Goal: Information Seeking & Learning: Learn about a topic

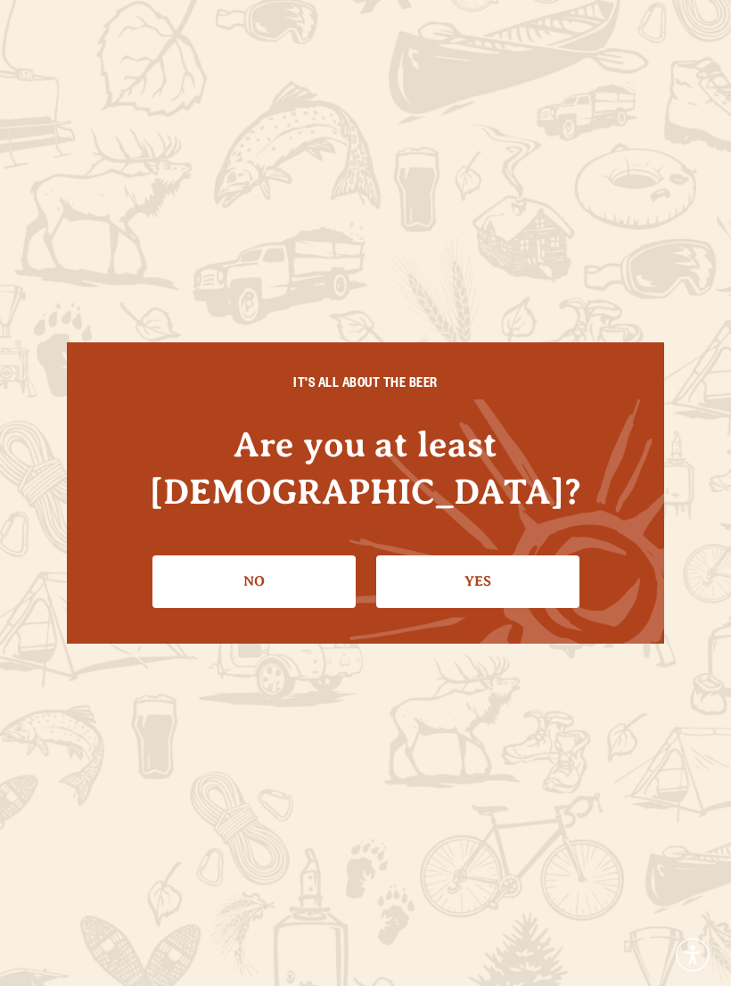
click at [480, 556] on link "Yes" at bounding box center [477, 581] width 203 height 52
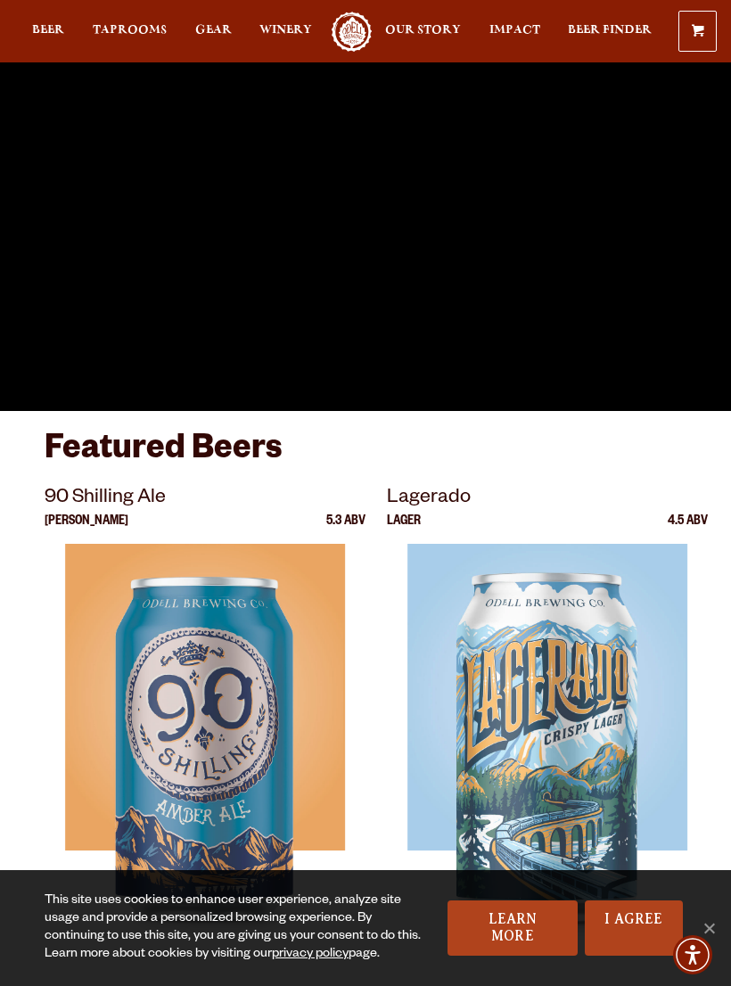
click at [133, 28] on span "Taprooms" at bounding box center [130, 30] width 74 height 14
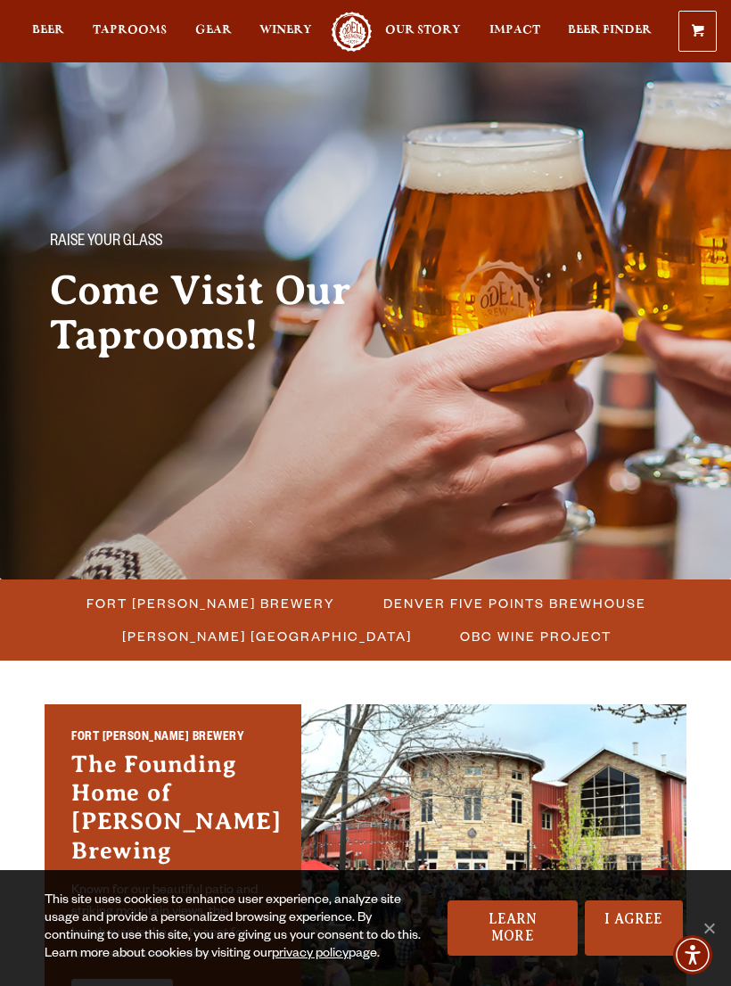
click at [259, 595] on span "Fort [PERSON_NAME] Brewery" at bounding box center [210, 603] width 249 height 26
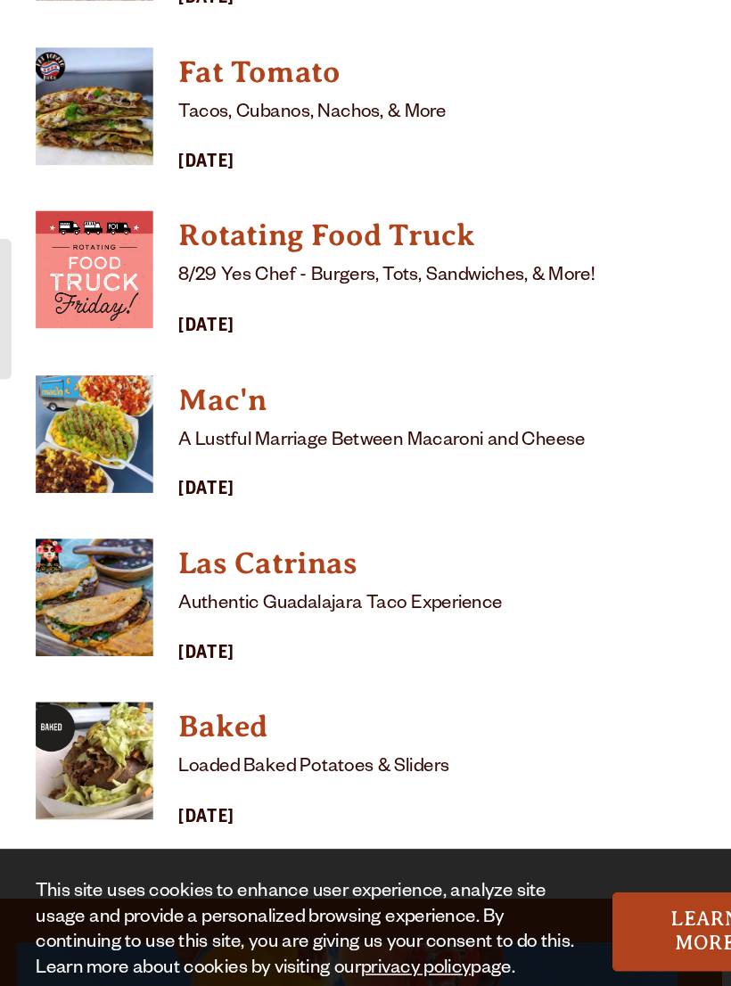
scroll to position [1763, 0]
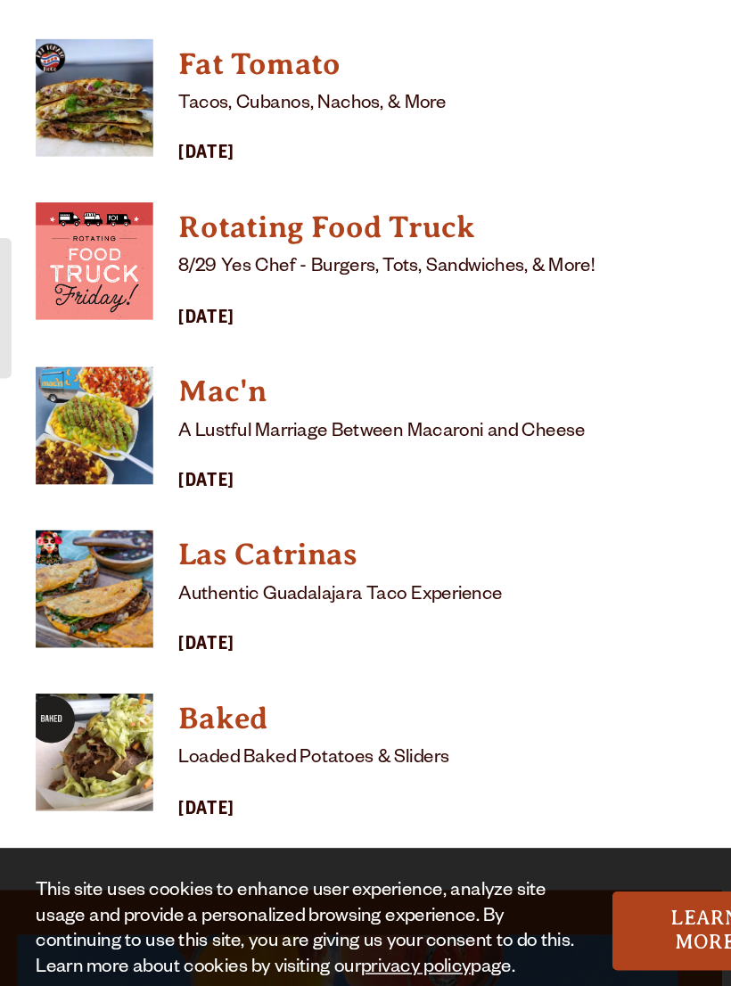
click at [166, 718] on div "[DATE]" at bounding box center [311, 728] width 335 height 21
click at [213, 652] on h4 "Las Catrinas" at bounding box center [311, 666] width 335 height 29
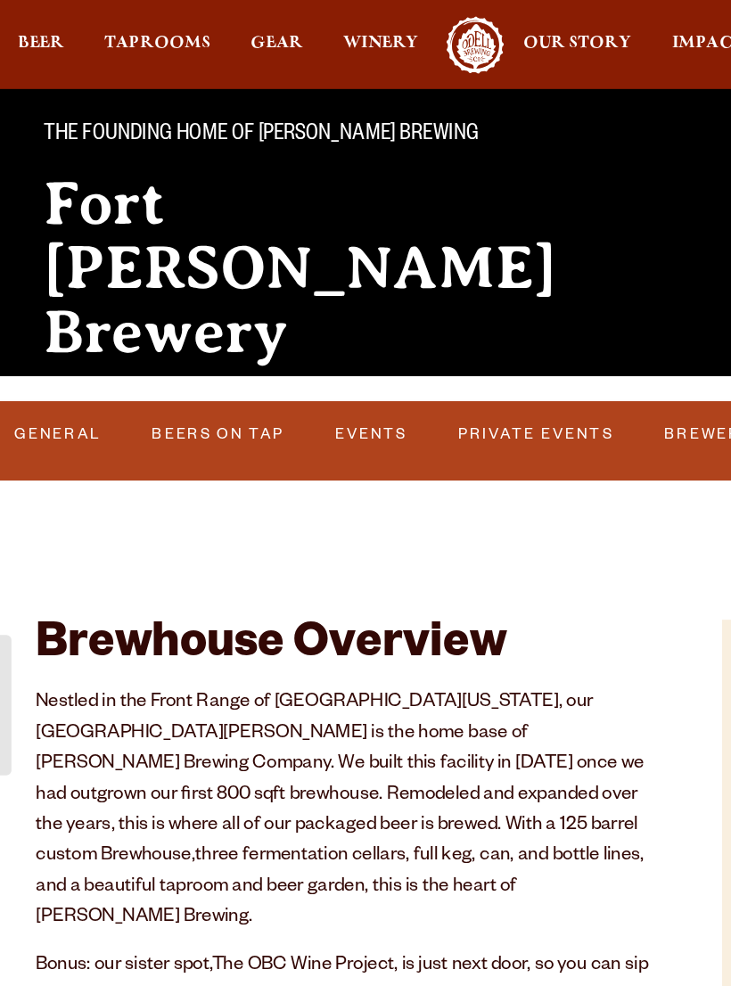
scroll to position [0, 0]
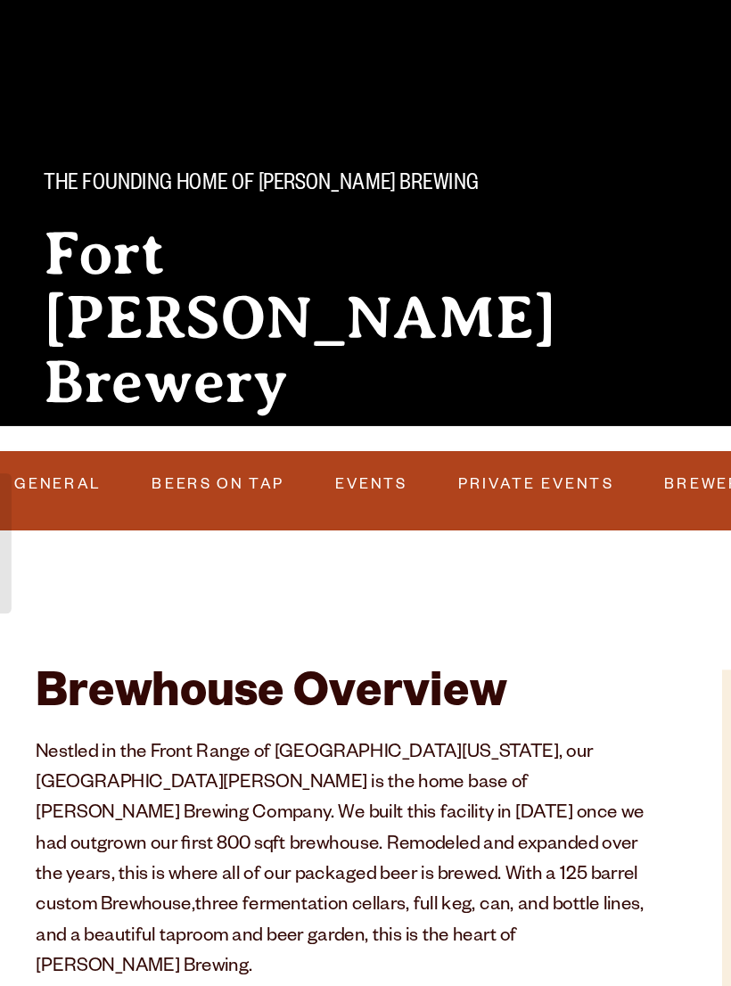
click at [257, 433] on link "Events" at bounding box center [279, 451] width 62 height 37
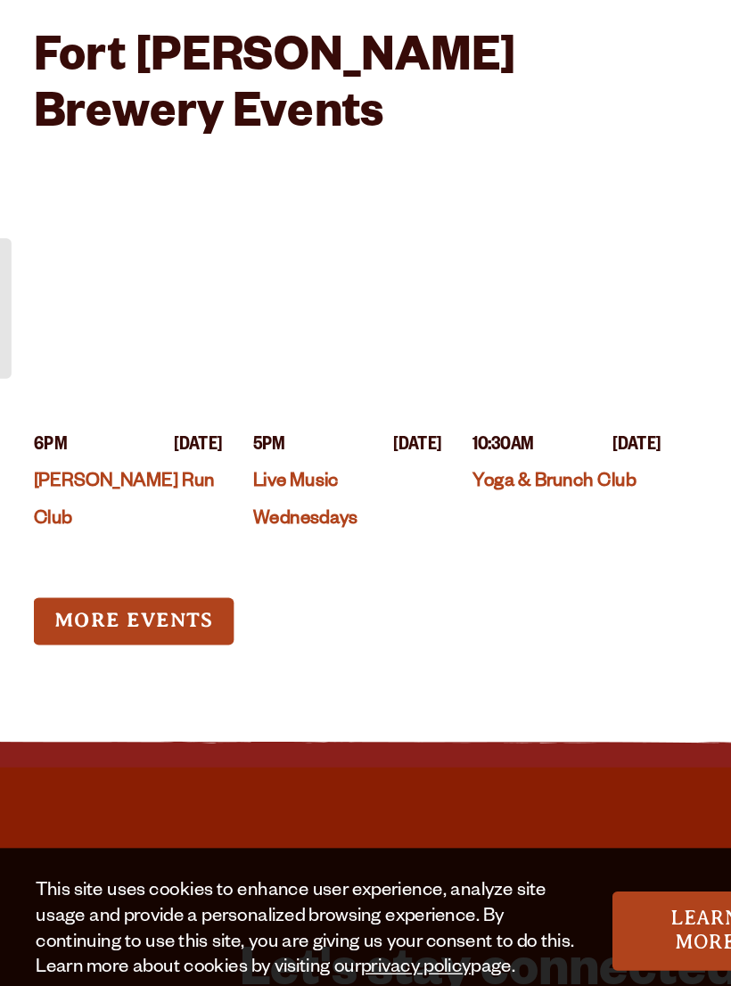
scroll to position [4920, 0]
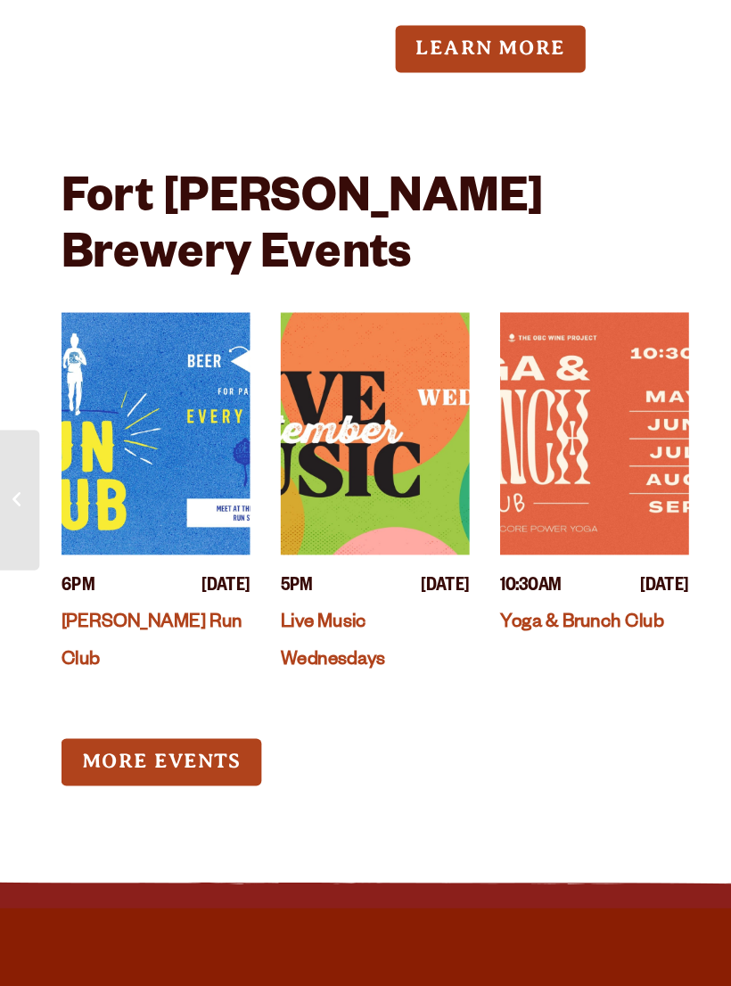
click at [443, 572] on link "Yoga & Brunch Club" at bounding box center [406, 579] width 114 height 14
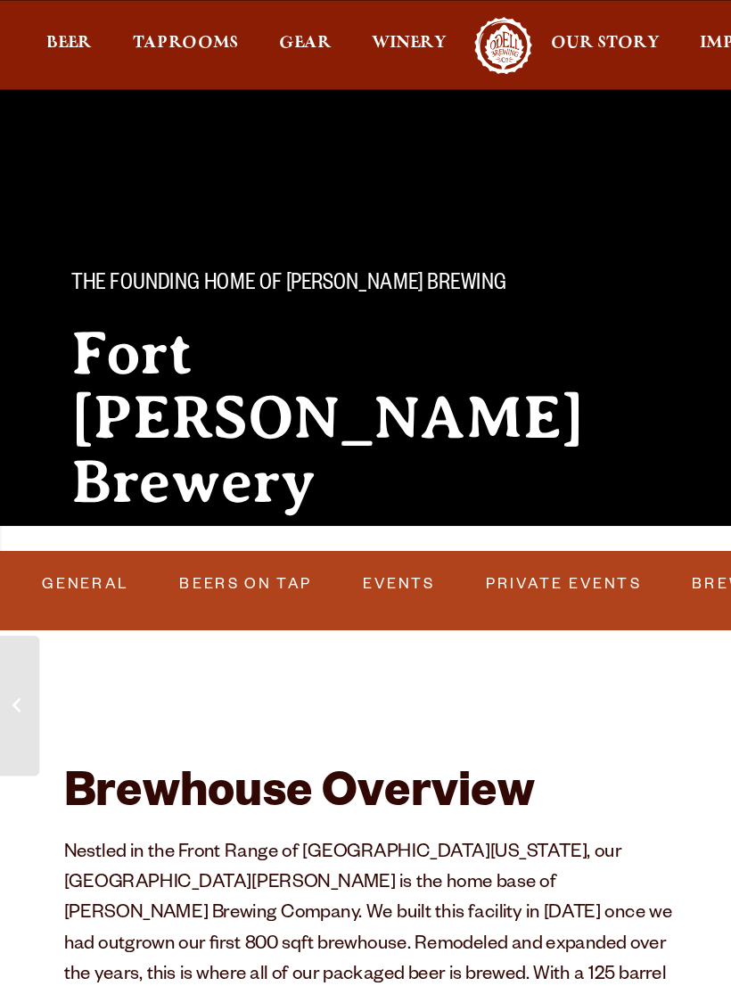
scroll to position [42, 0]
